Goal: Task Accomplishment & Management: Use online tool/utility

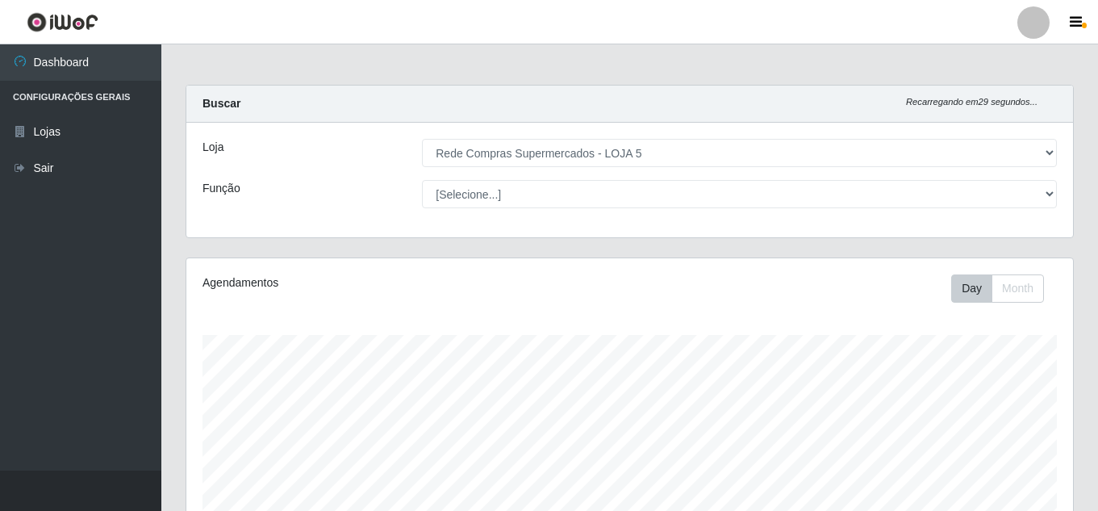
select select "397"
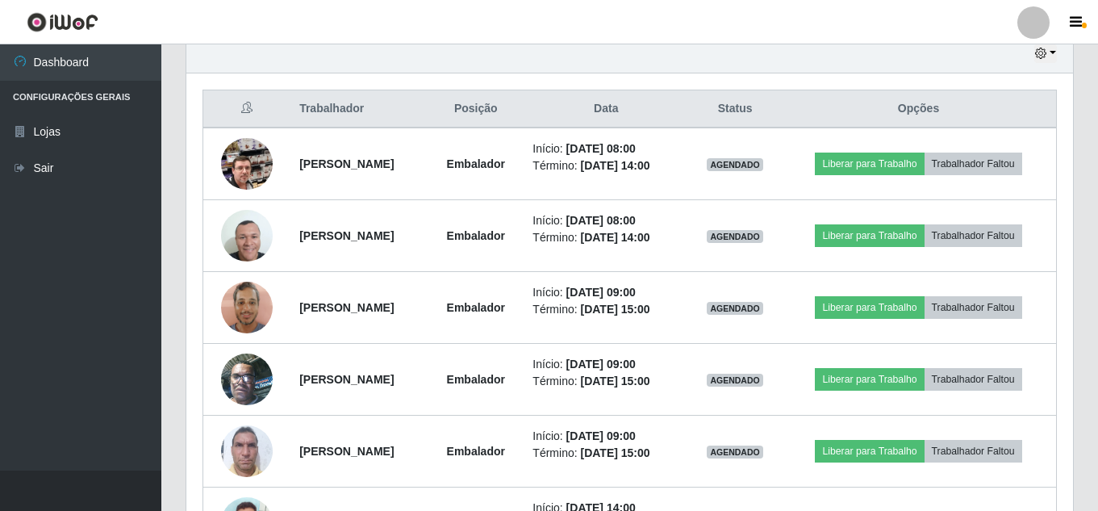
scroll to position [516, 0]
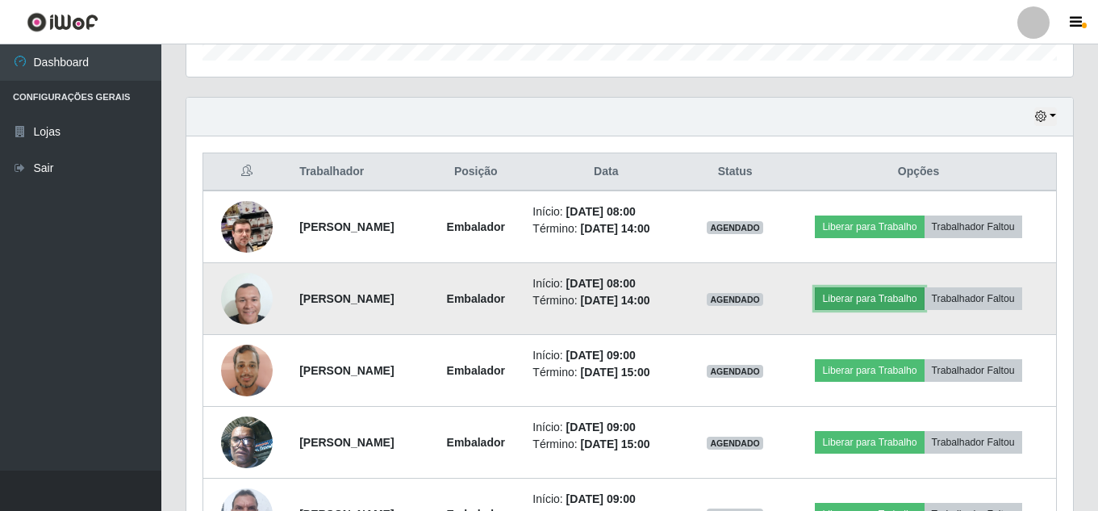
click at [909, 299] on button "Liberar para Trabalho" at bounding box center [869, 298] width 109 height 23
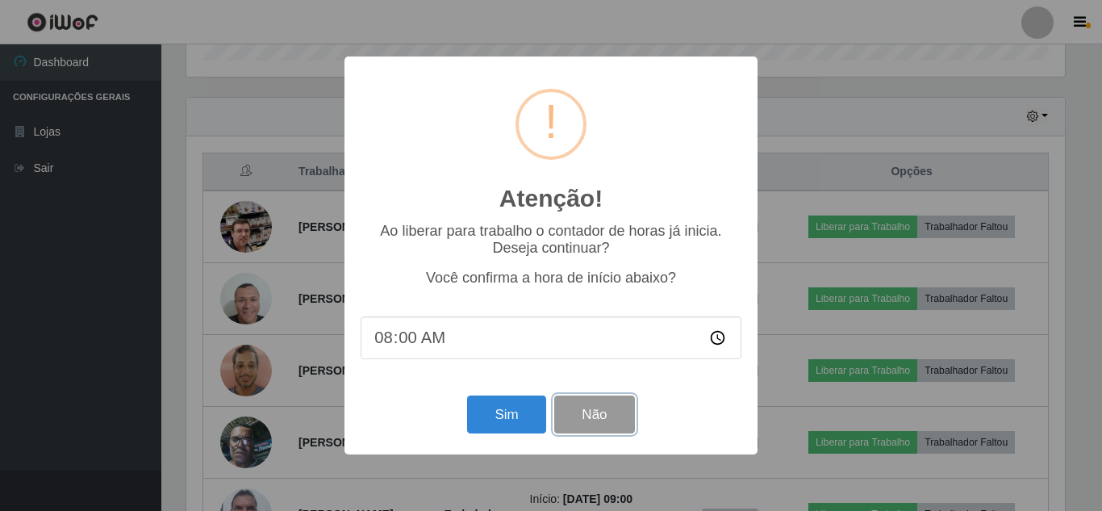
click at [601, 412] on button "Não" at bounding box center [594, 414] width 80 height 38
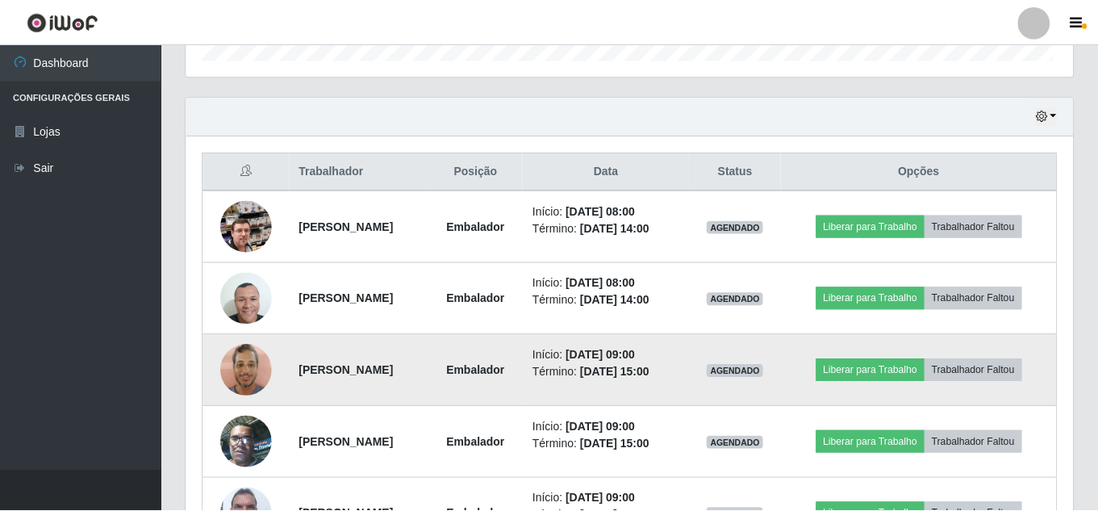
scroll to position [335, 887]
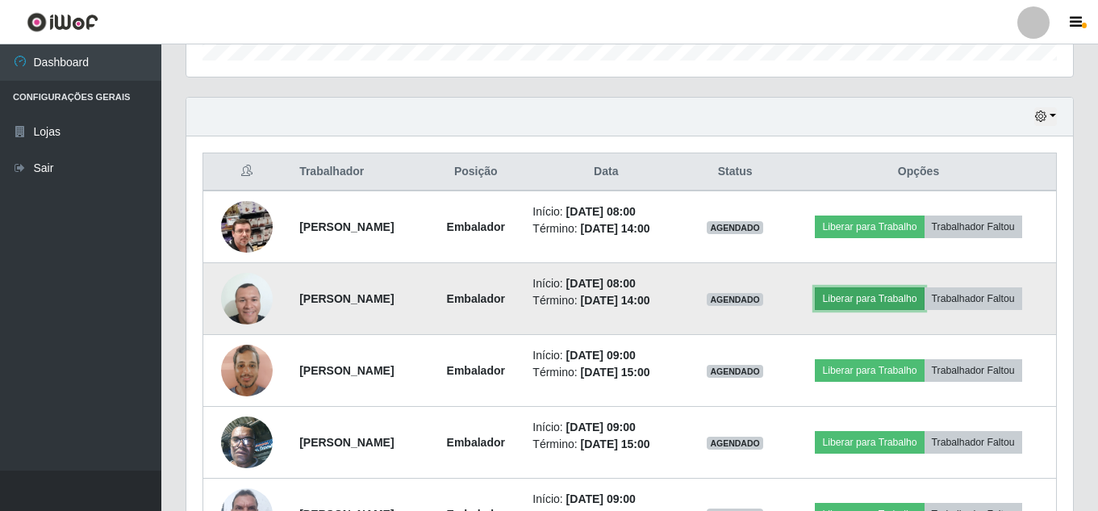
click at [915, 299] on button "Liberar para Trabalho" at bounding box center [869, 298] width 109 height 23
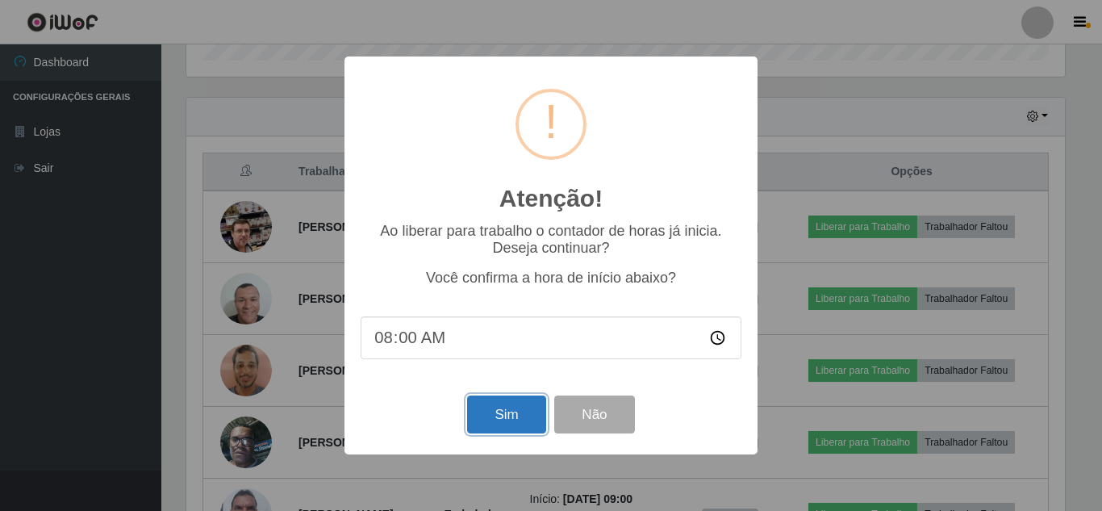
click at [480, 416] on button "Sim" at bounding box center [506, 414] width 78 height 38
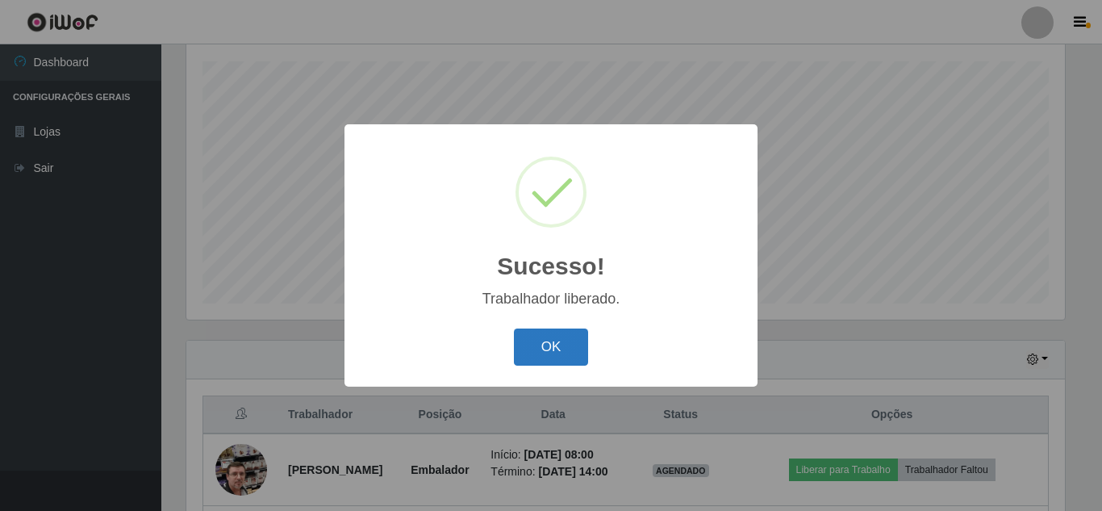
click at [536, 347] on button "OK" at bounding box center [551, 347] width 75 height 38
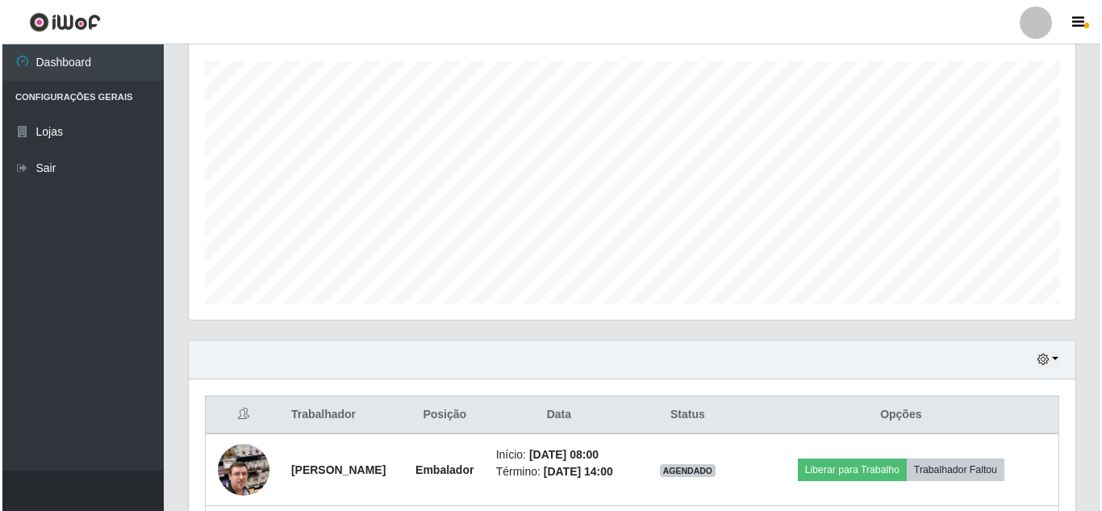
scroll to position [435, 0]
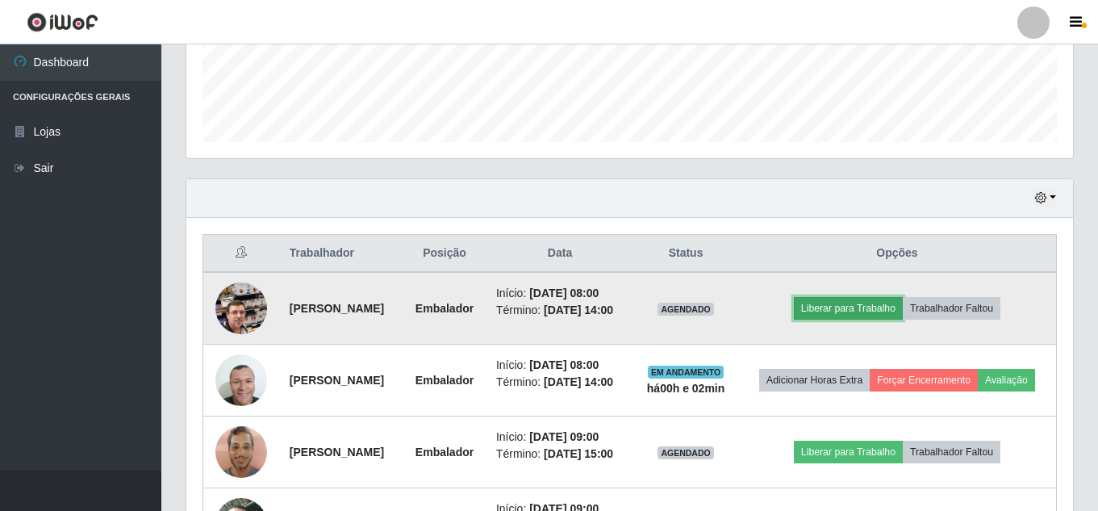
click at [880, 320] on button "Liberar para Trabalho" at bounding box center [848, 308] width 109 height 23
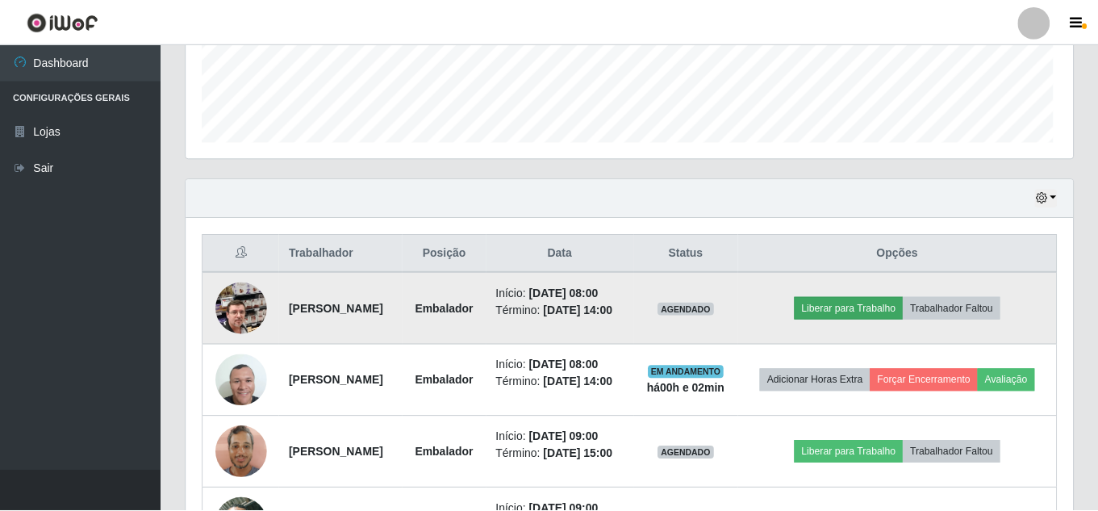
scroll to position [335, 879]
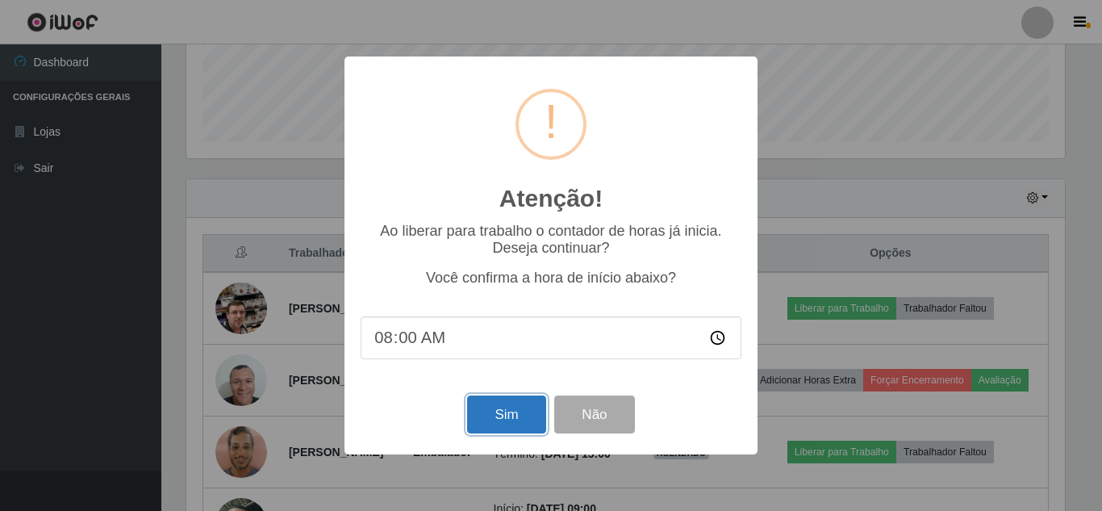
click at [486, 407] on button "Sim" at bounding box center [506, 414] width 78 height 38
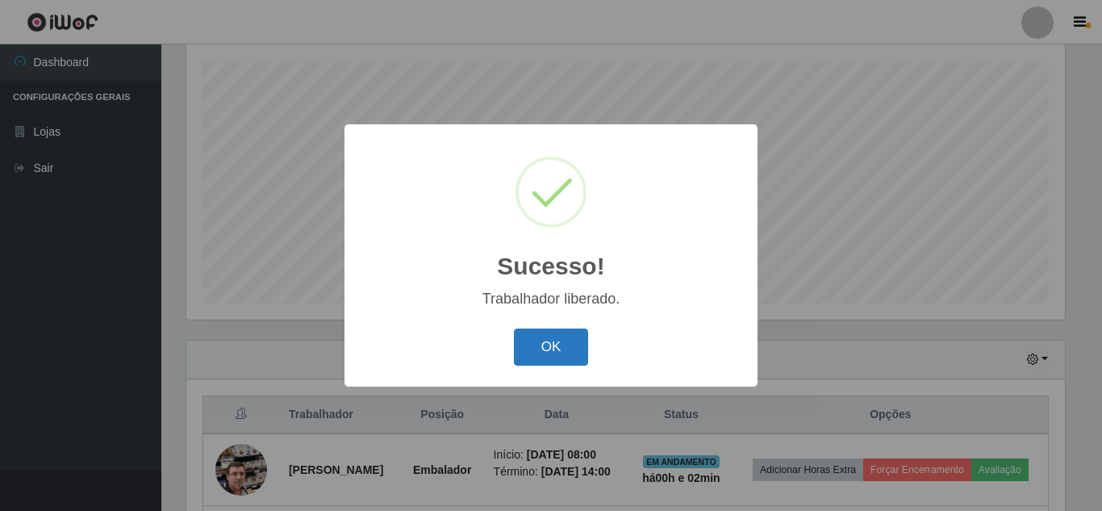
click at [563, 365] on button "OK" at bounding box center [551, 347] width 75 height 38
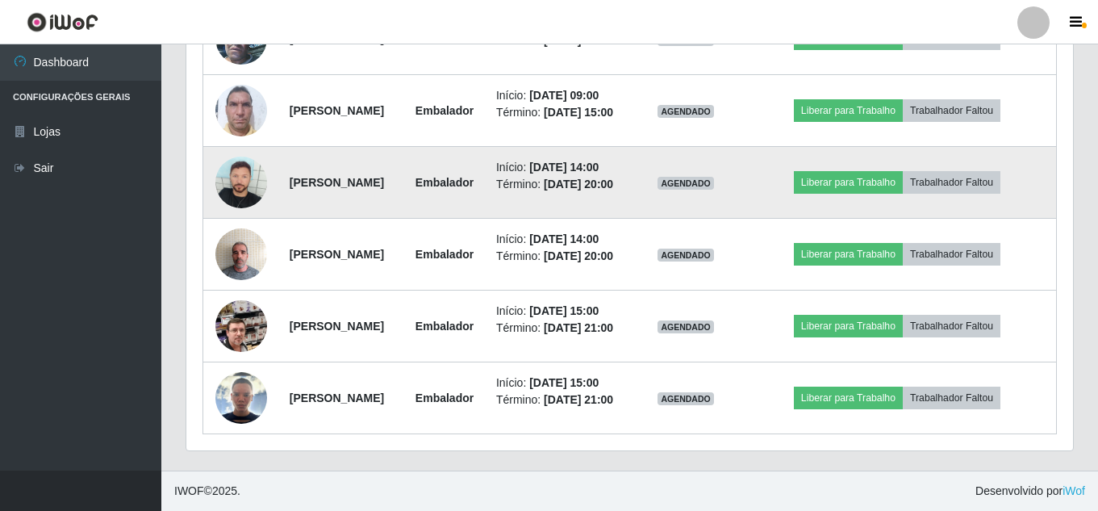
scroll to position [1161, 0]
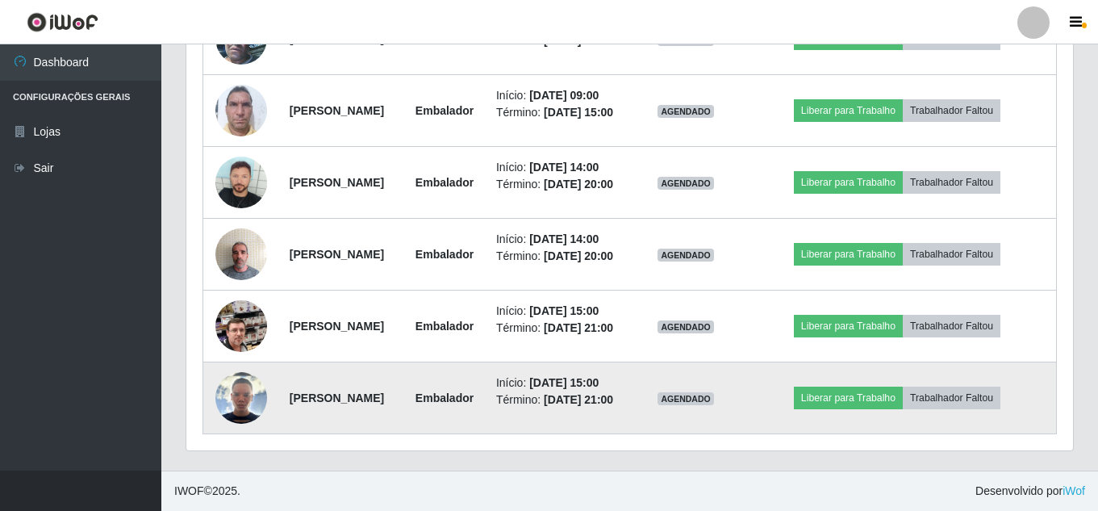
click at [250, 398] on img at bounding box center [241, 398] width 52 height 52
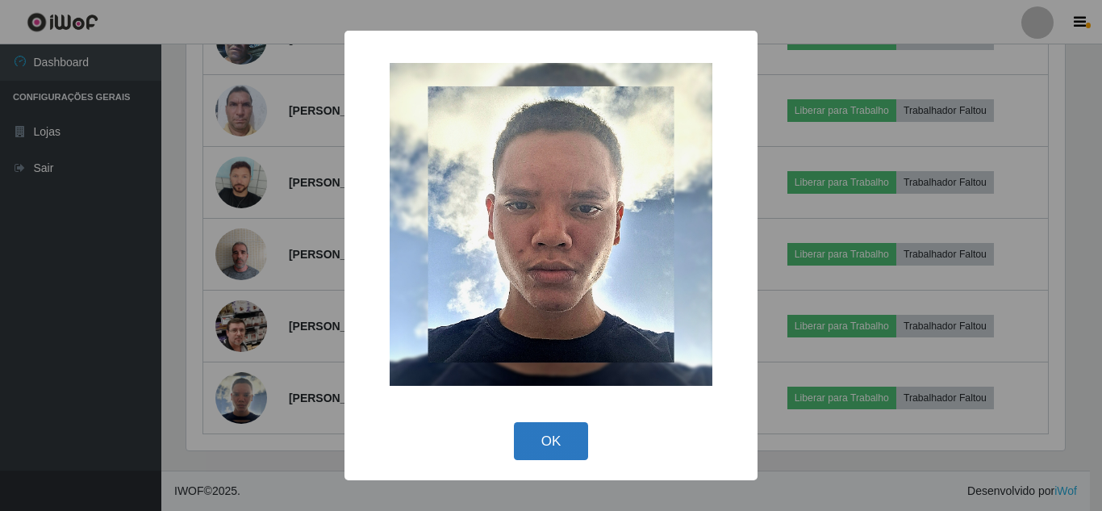
click at [562, 445] on button "OK" at bounding box center [551, 441] width 75 height 38
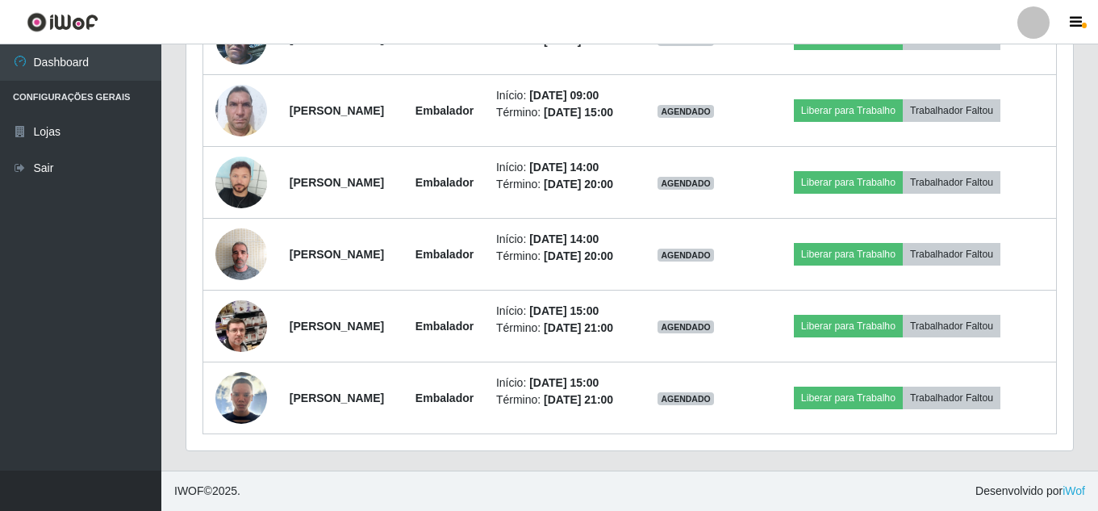
scroll to position [919, 0]
